Goal: Information Seeking & Learning: Learn about a topic

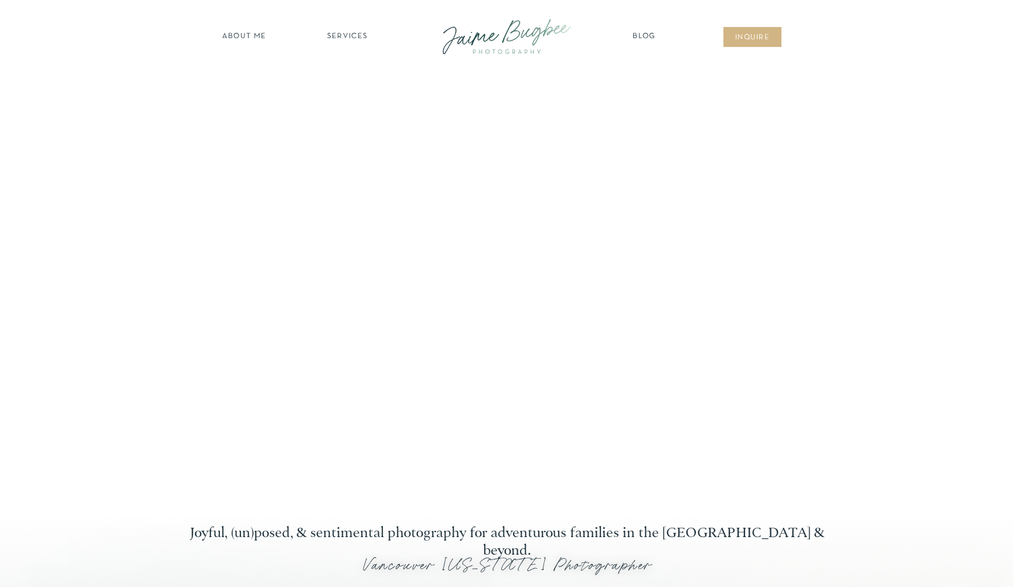
click at [342, 35] on nav "SERVICES" at bounding box center [347, 37] width 66 height 12
click at [345, 82] on nav "newborns" at bounding box center [348, 85] width 90 height 13
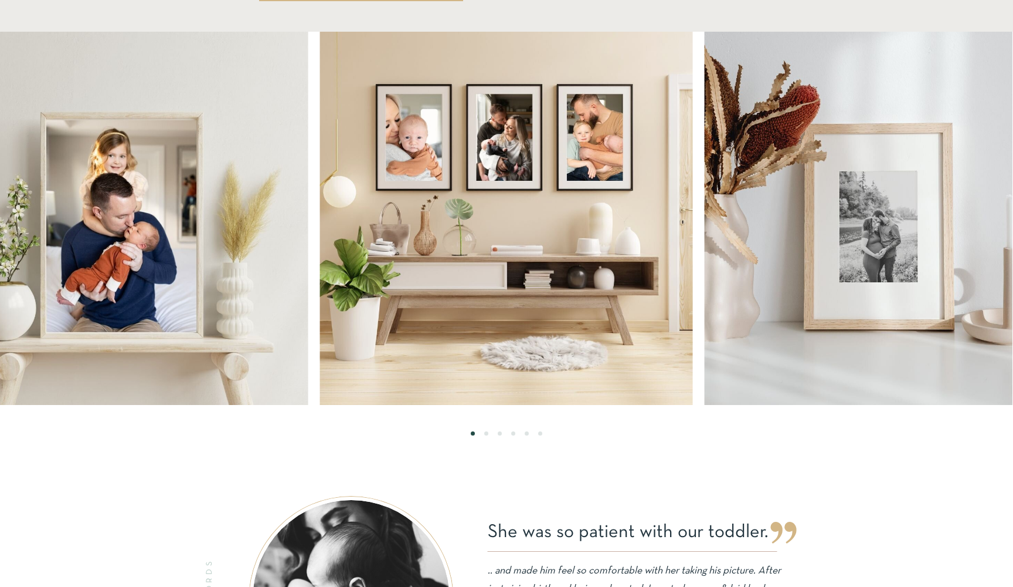
scroll to position [2321, 0]
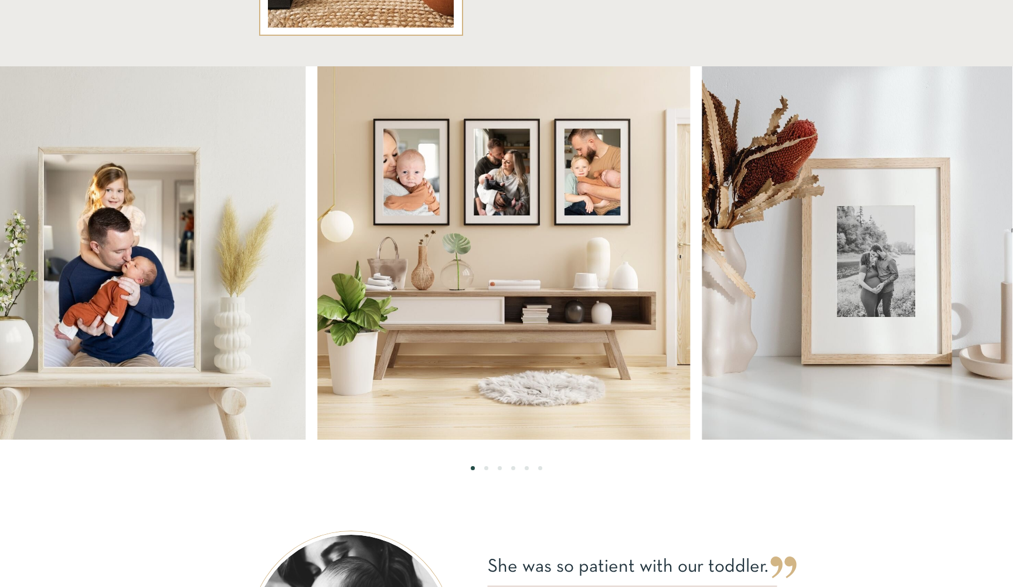
click at [317, 191] on img at bounding box center [503, 252] width 373 height 373
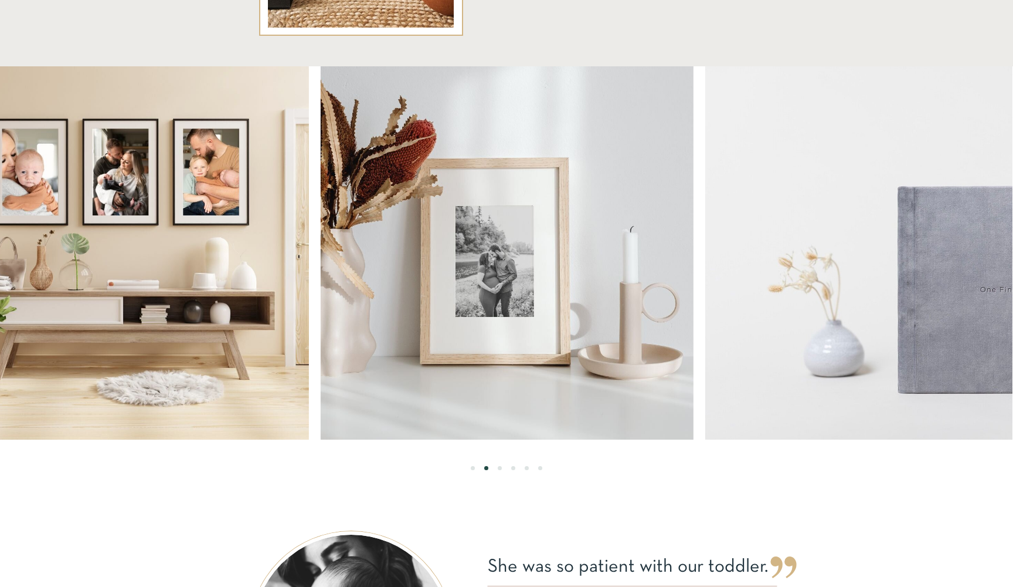
click at [432, 247] on img at bounding box center [507, 252] width 373 height 373
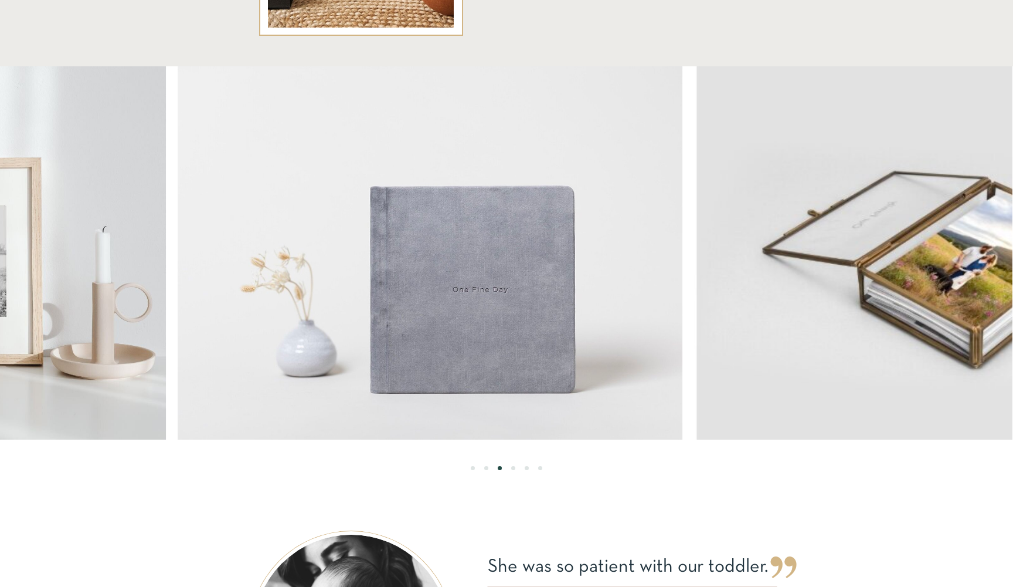
click at [371, 265] on img at bounding box center [430, 252] width 505 height 373
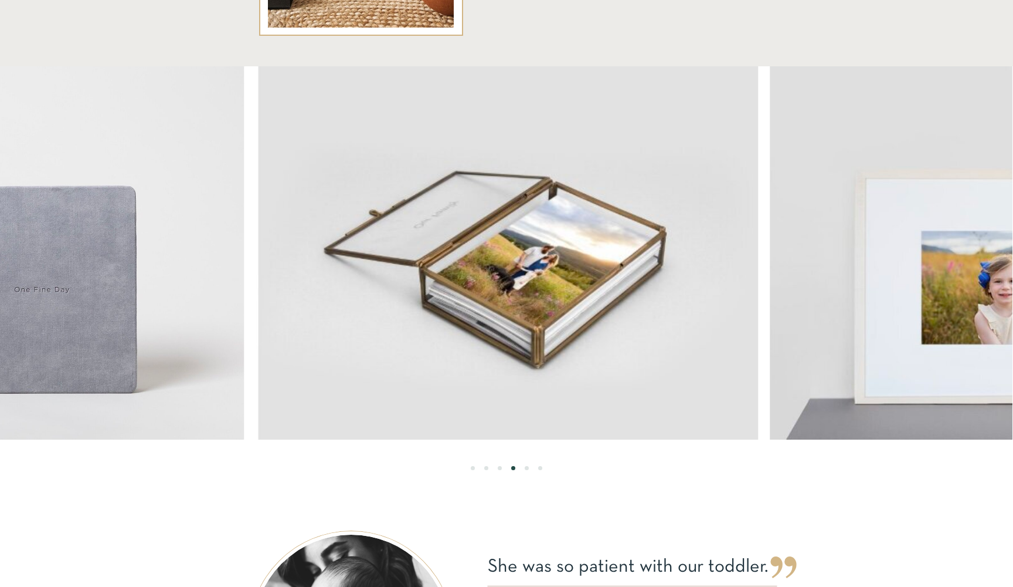
click at [385, 279] on img at bounding box center [507, 252] width 503 height 373
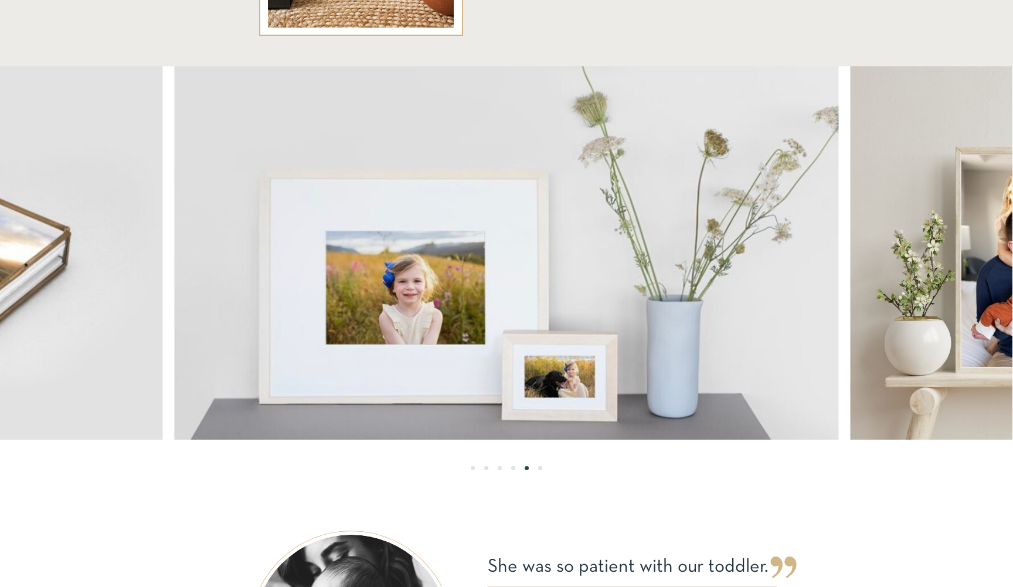
click at [497, 279] on img at bounding box center [506, 252] width 665 height 373
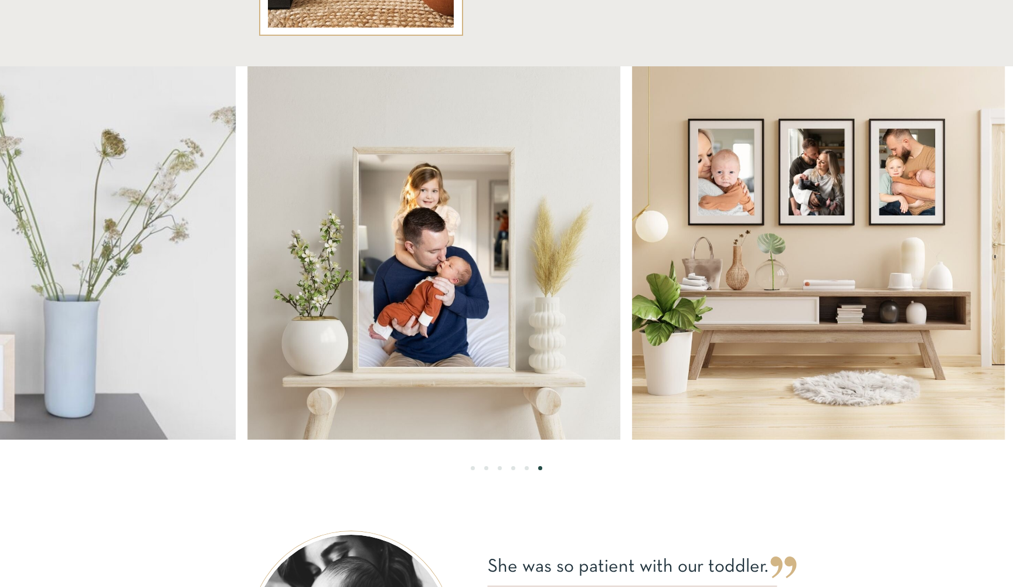
click at [632, 331] on img at bounding box center [818, 252] width 373 height 373
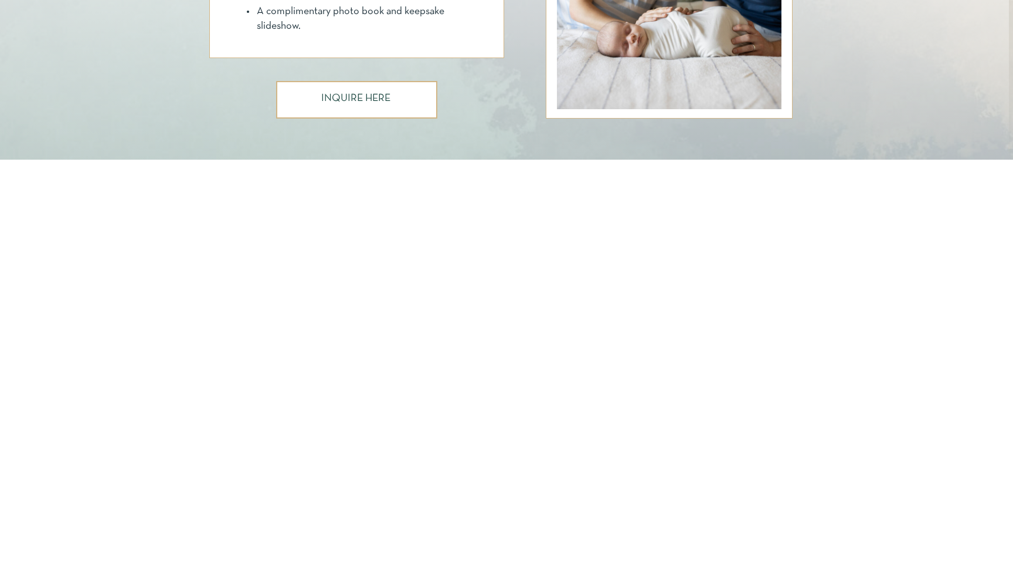
scroll to position [1043, 0]
